Goal: Find specific page/section: Find specific page/section

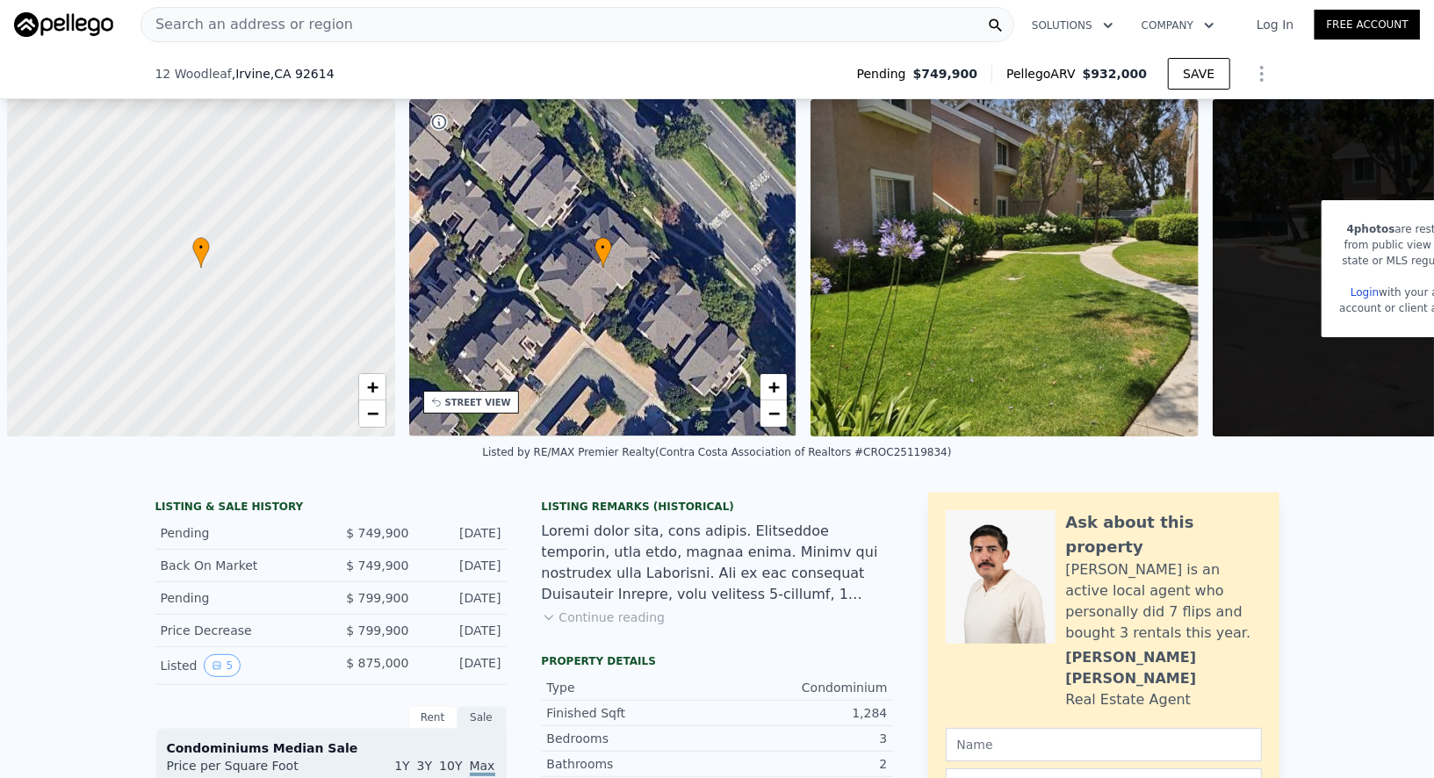
scroll to position [0, 6]
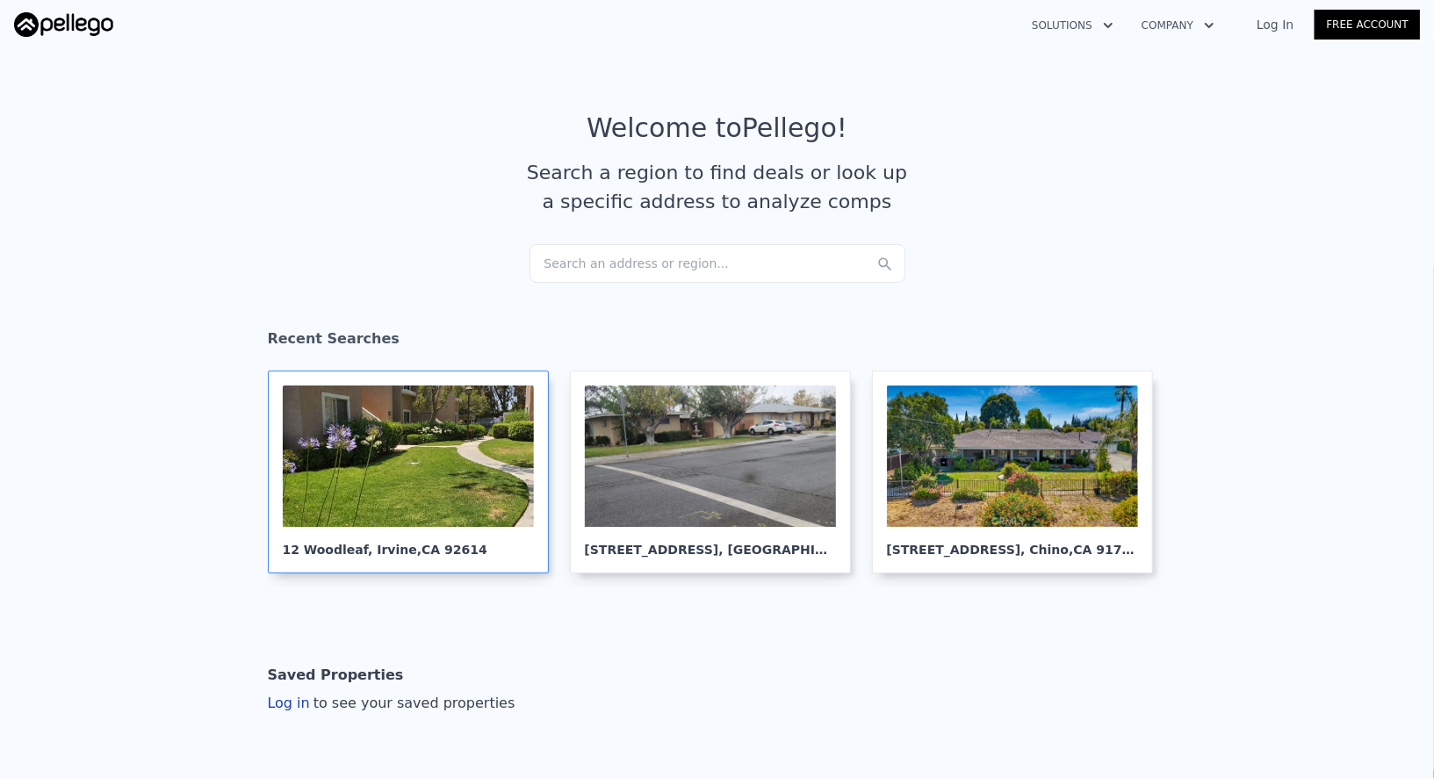
click at [458, 444] on div at bounding box center [408, 455] width 251 height 141
